Goal: Task Accomplishment & Management: Manage account settings

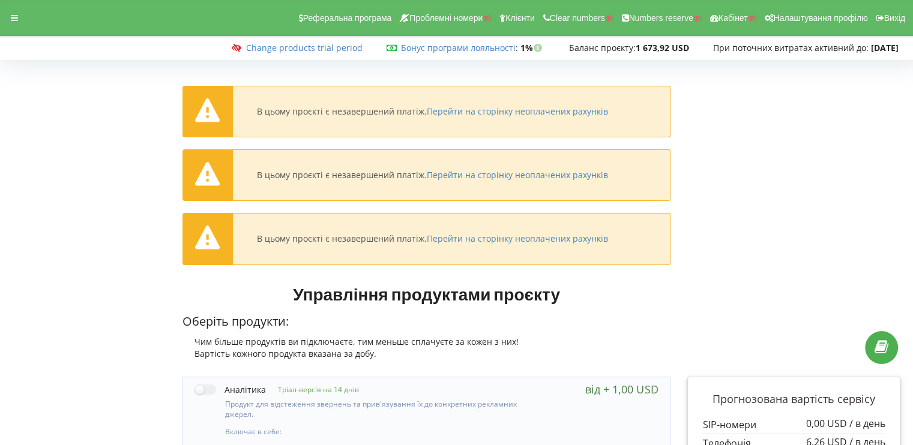
click at [310, 143] on div "В цьому проєкті є незавершений платіж. Перейти на сторінку неоплачених рахунків…" at bounding box center [427, 176] width 489 height 180
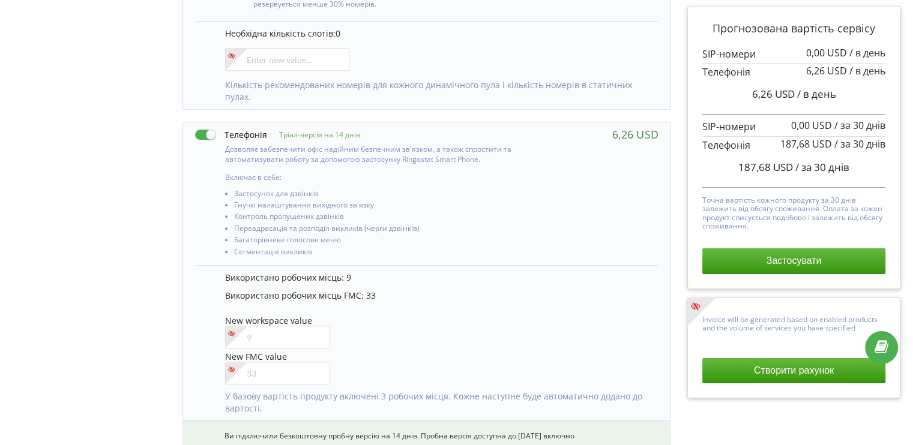
scroll to position [780, 0]
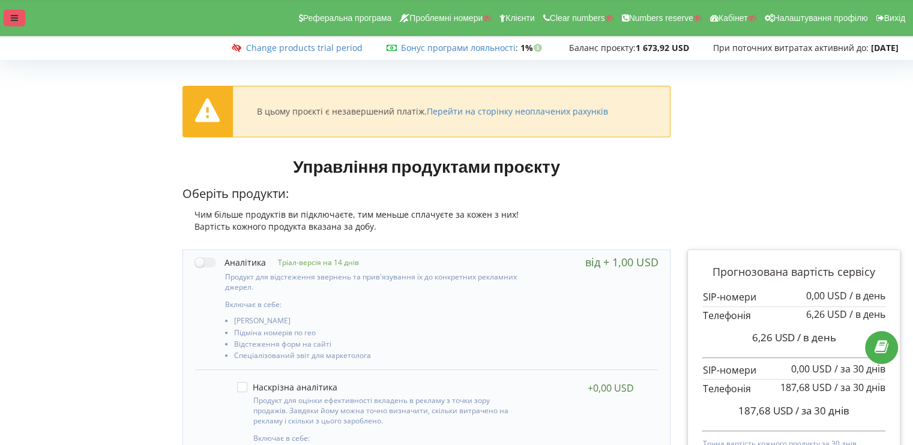
click at [19, 19] on div at bounding box center [15, 18] width 22 height 17
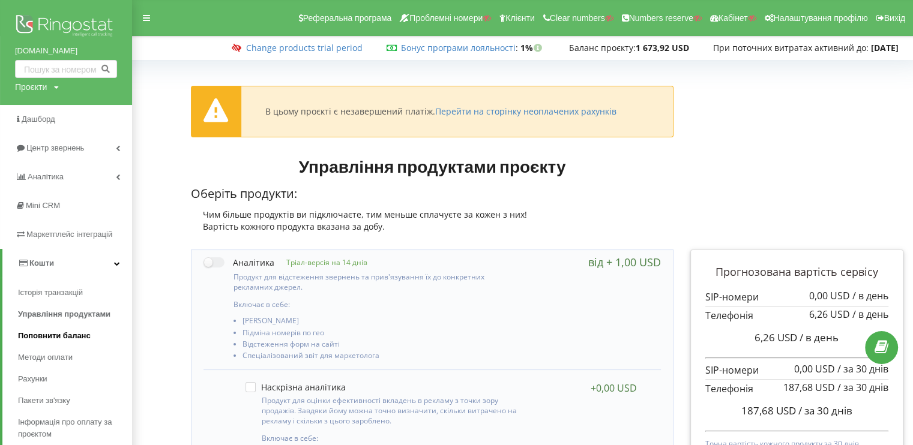
scroll to position [120, 0]
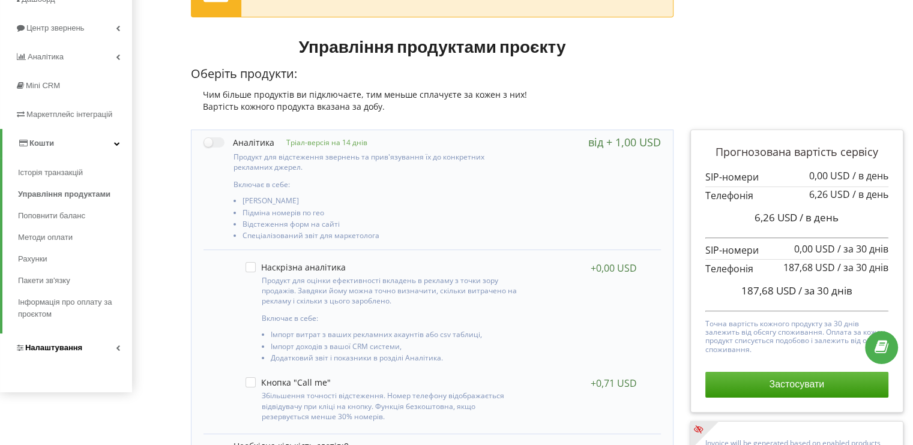
click at [86, 355] on link "Налаштування" at bounding box center [66, 348] width 132 height 29
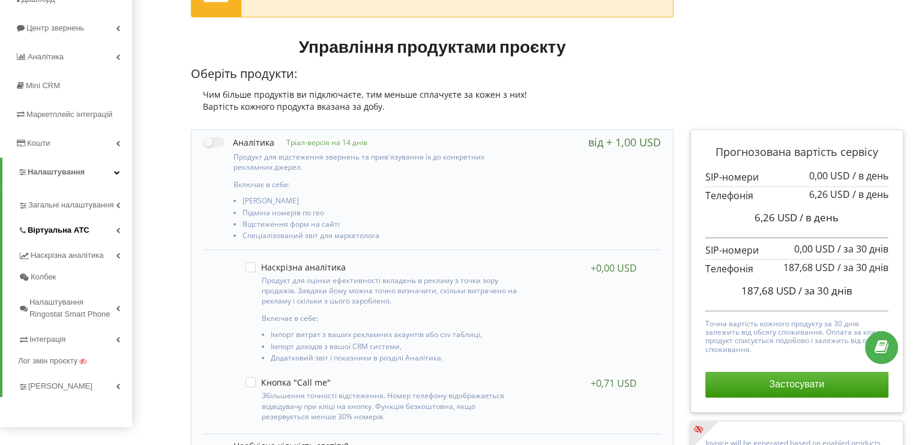
click at [67, 232] on span "Віртуальна АТС" at bounding box center [59, 231] width 62 height 12
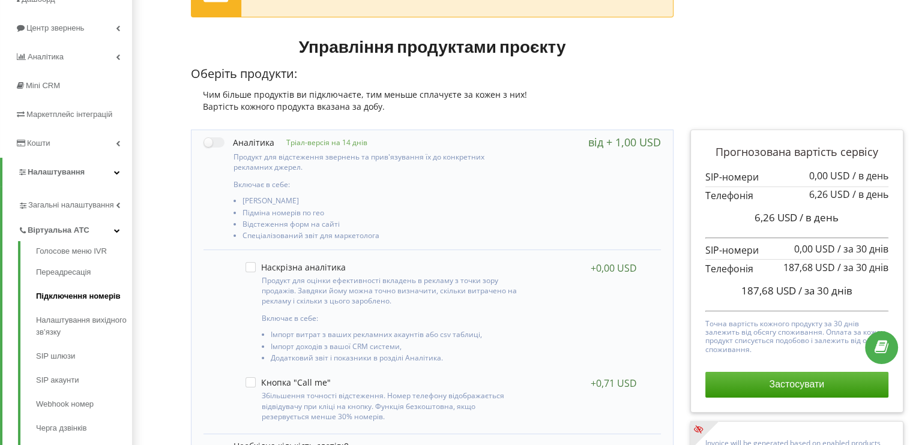
click at [67, 301] on link "Підключення номерів" at bounding box center [84, 297] width 96 height 24
